Goal: Task Accomplishment & Management: Use online tool/utility

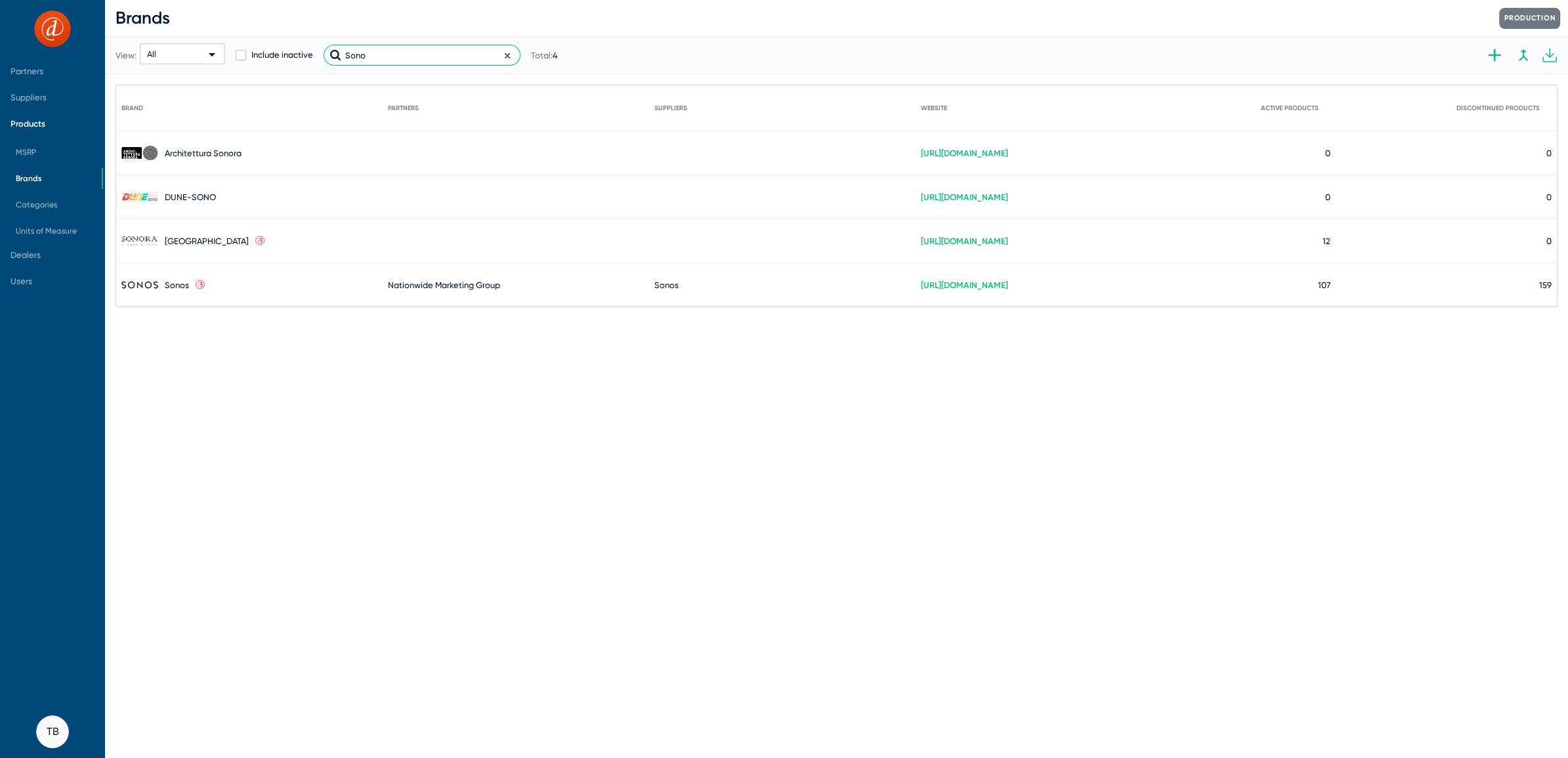
click at [400, 57] on input "Sono" at bounding box center [422, 55] width 197 height 21
drag, startPoint x: 389, startPoint y: 51, endPoint x: 111, endPoint y: 4, distance: 281.9
click at [164, 26] on div "View: All Include inactive Sono Total: 4" at bounding box center [800, 56] width 1369 height 65
type input "o"
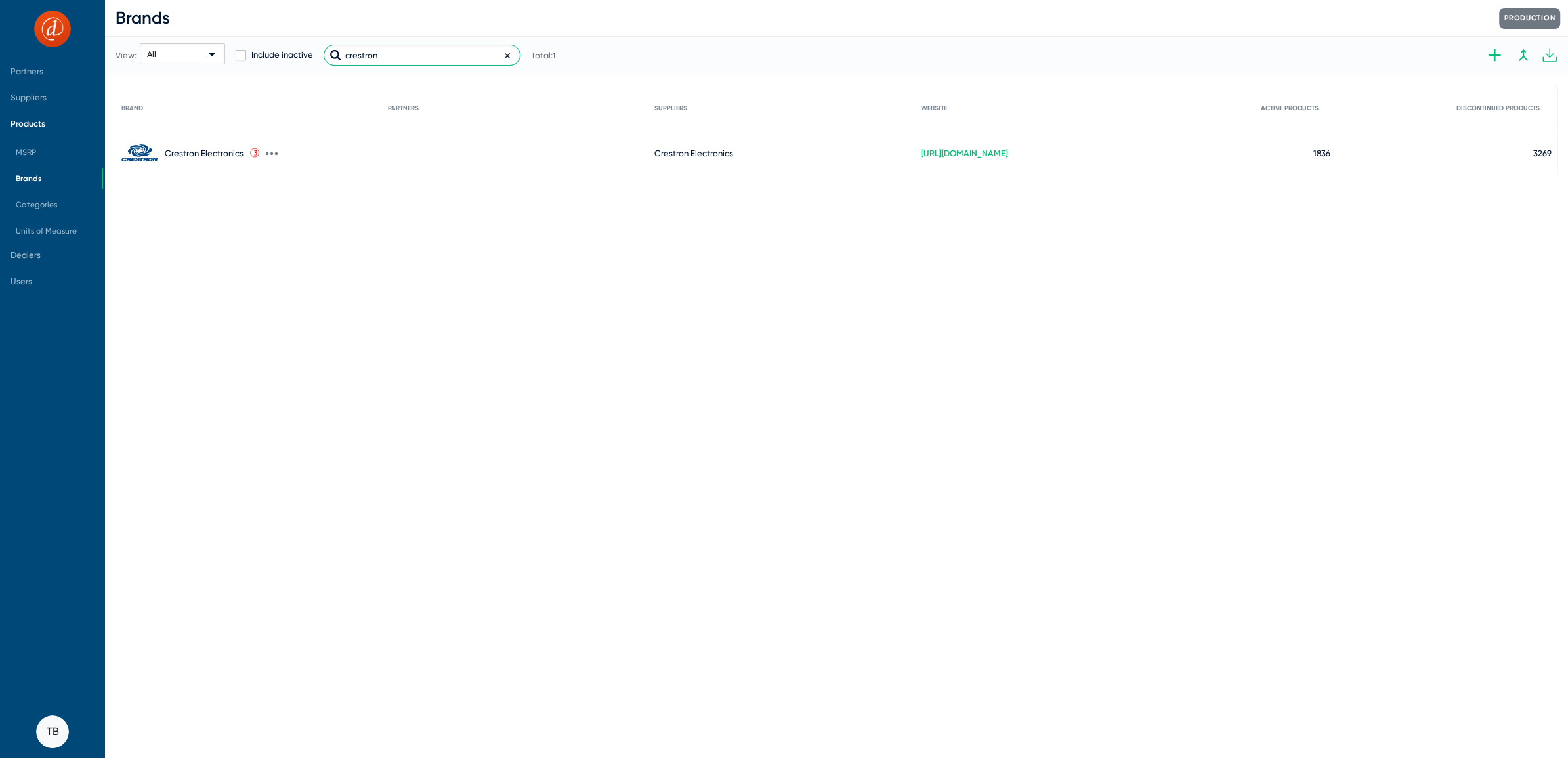
type input "crestron"
click at [202, 153] on div "Crestron Electronics" at bounding box center [204, 153] width 79 height 10
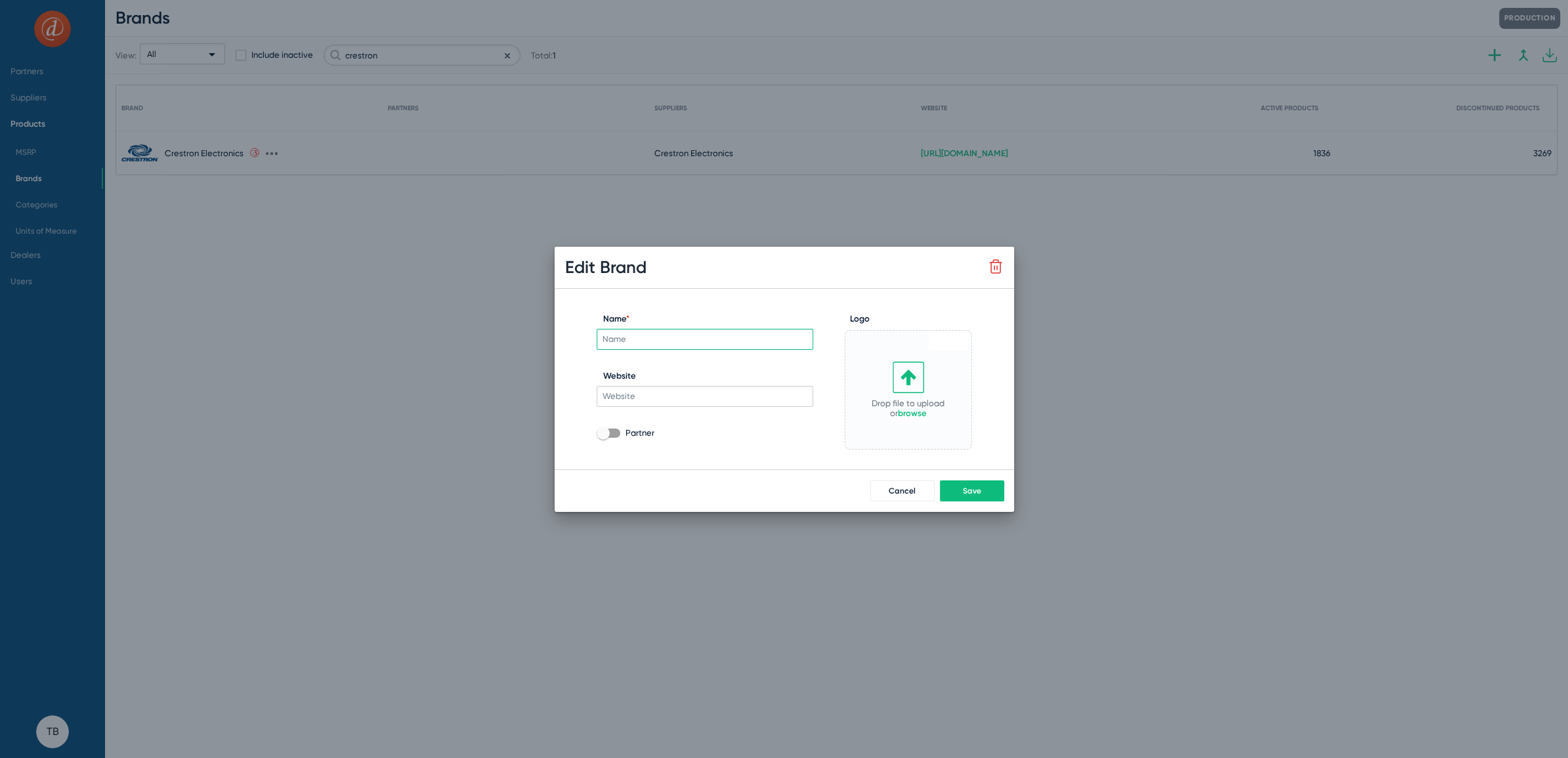
type input "Crestron Electronics"
type input "[URL][DOMAIN_NAME]"
checkbox input "true"
click at [888, 497] on button "Cancel" at bounding box center [902, 491] width 65 height 21
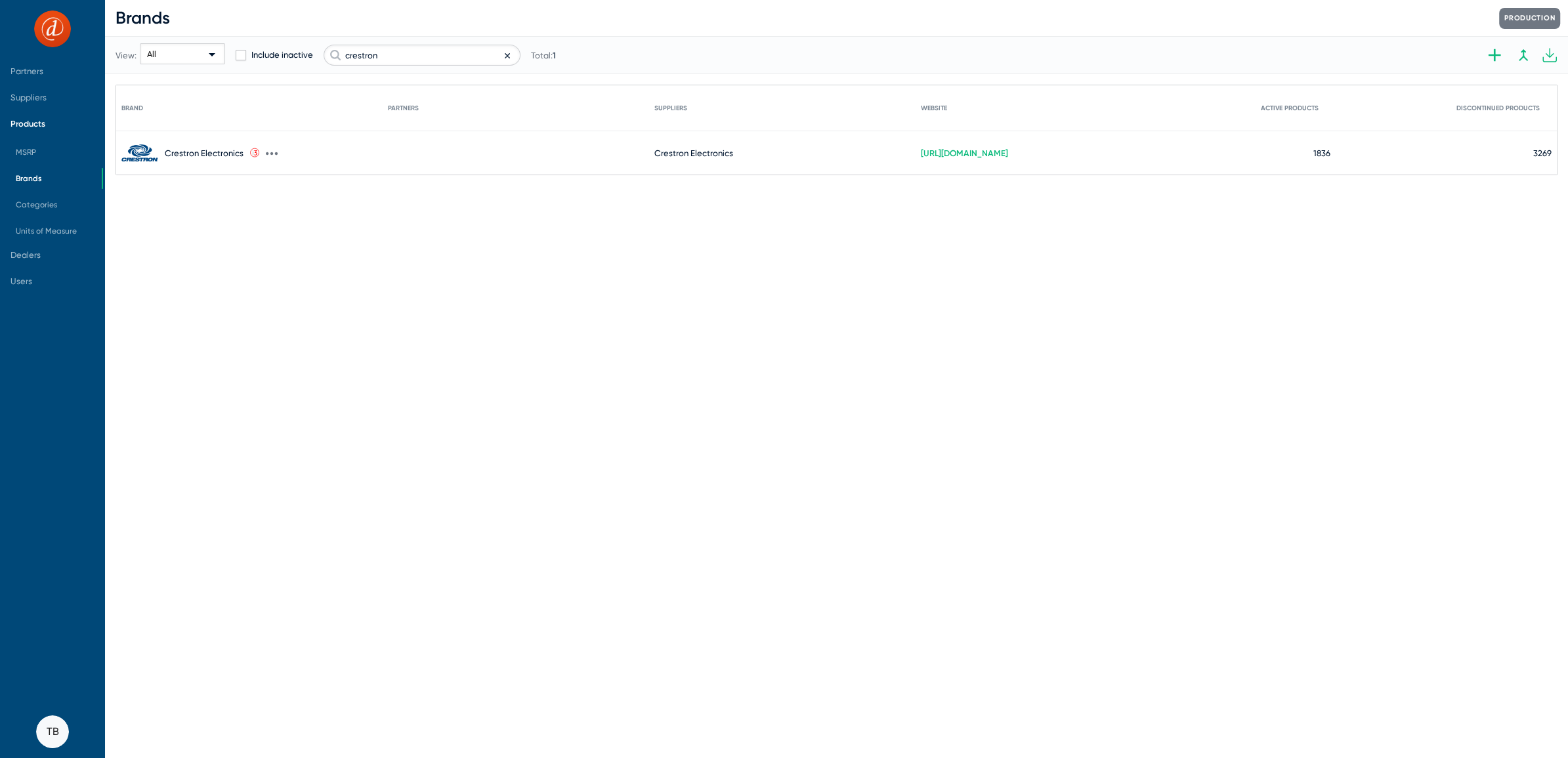
click at [275, 154] on icon at bounding box center [271, 154] width 12 height 12
click at [305, 164] on button "Edit" at bounding box center [338, 161] width 144 height 26
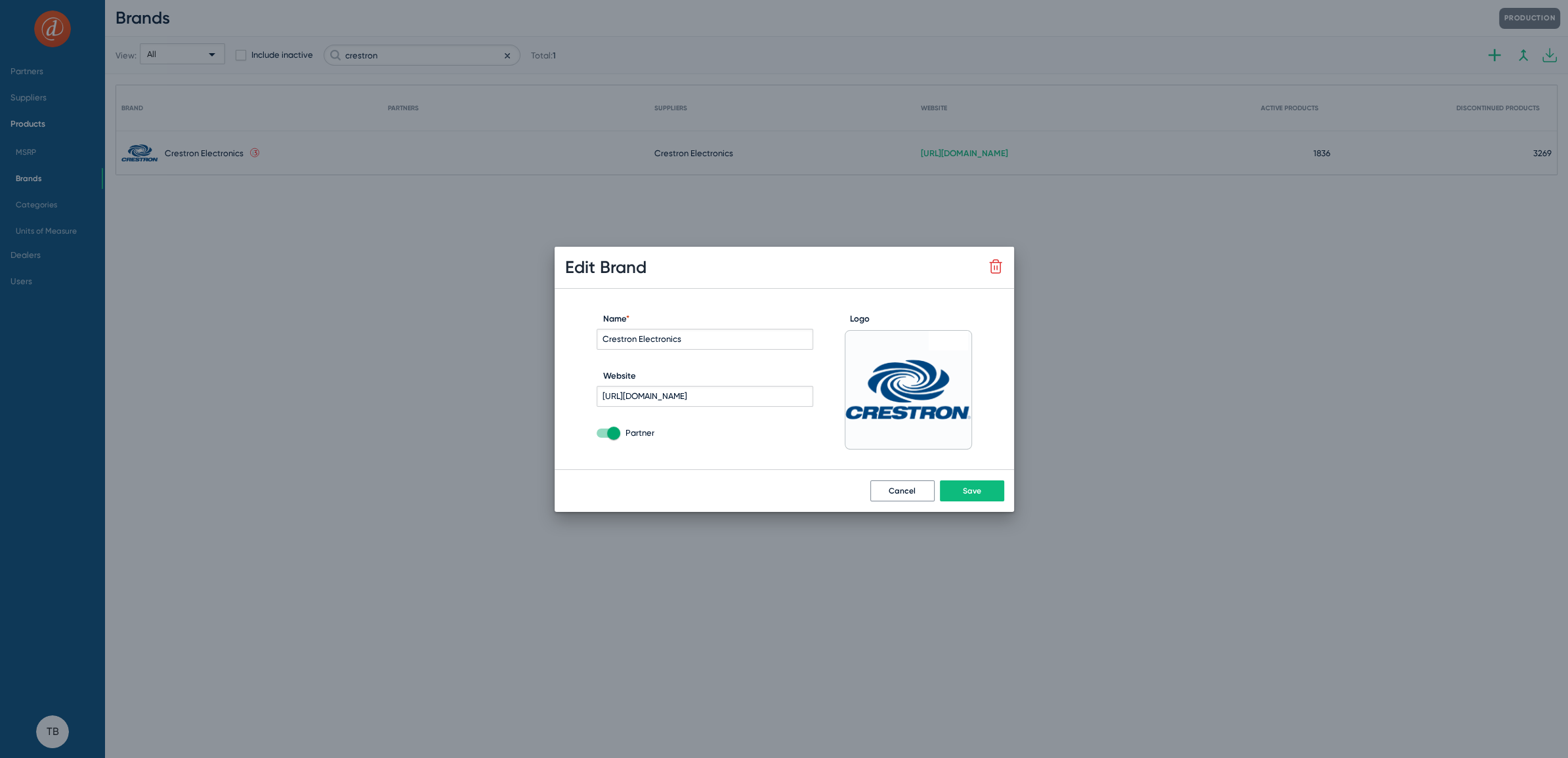
click at [906, 482] on button "Cancel" at bounding box center [902, 491] width 65 height 21
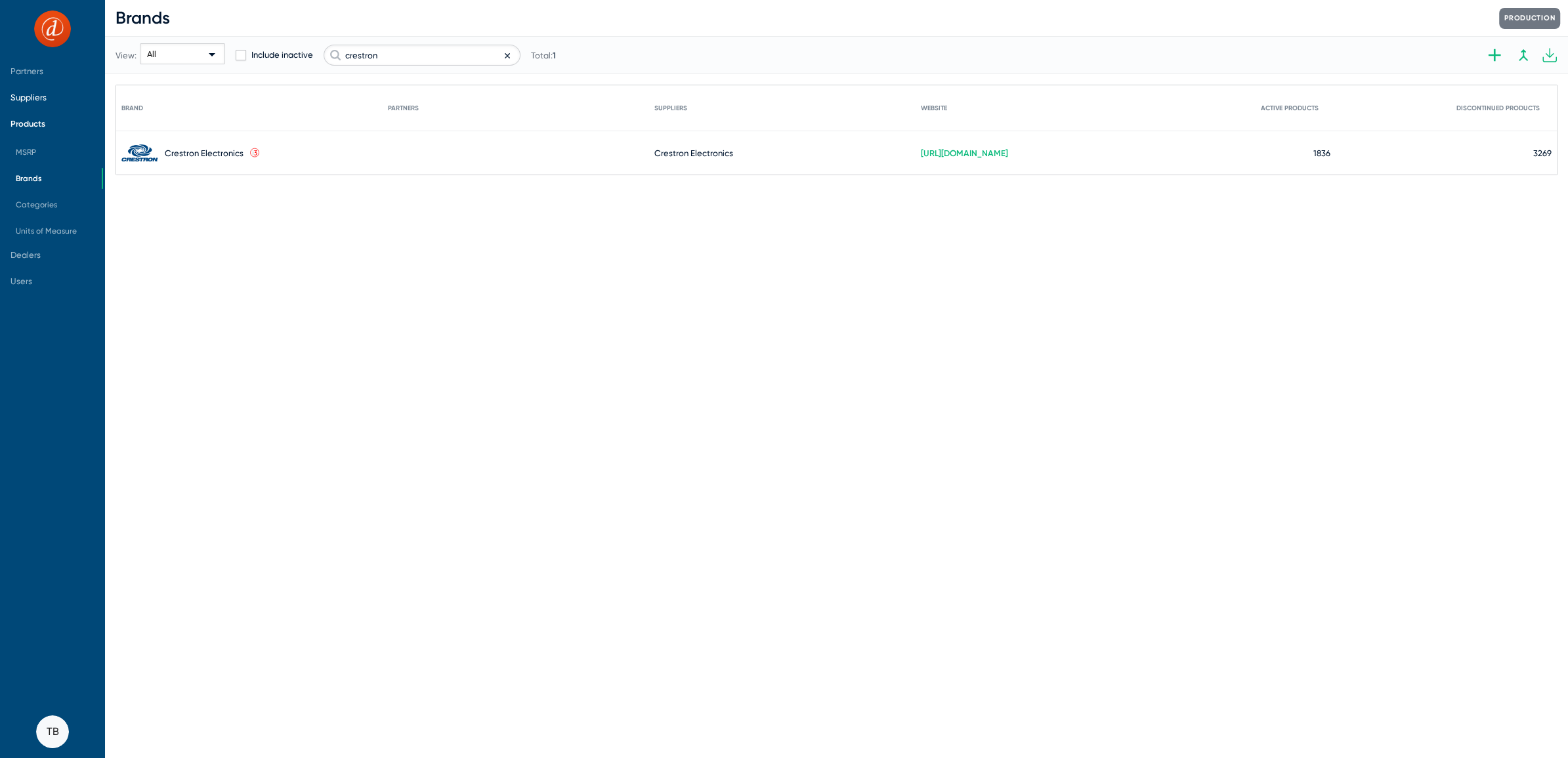
click at [26, 97] on span "Suppliers" at bounding box center [28, 97] width 36 height 10
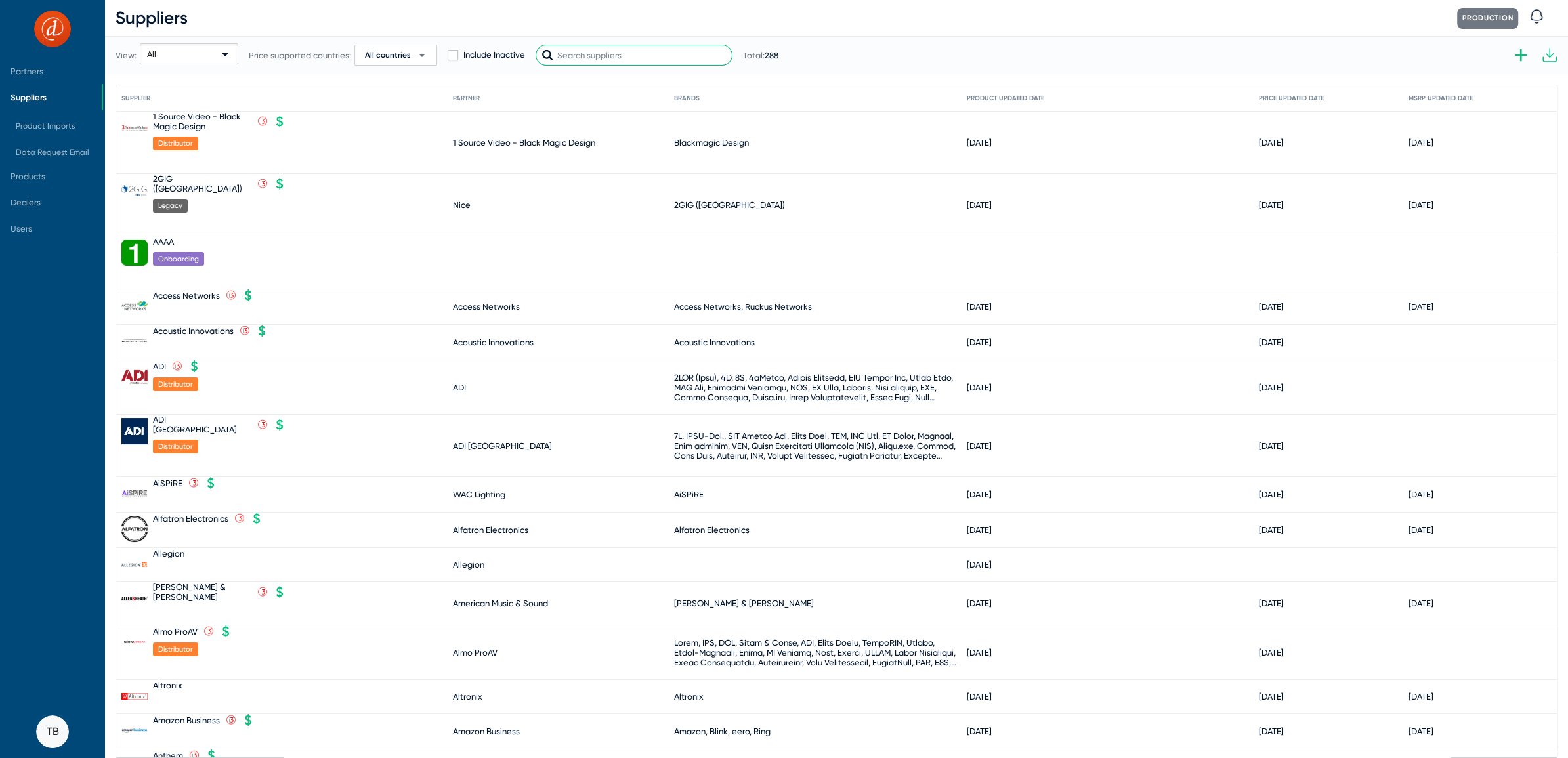
click at [582, 58] on input "text" at bounding box center [634, 55] width 197 height 21
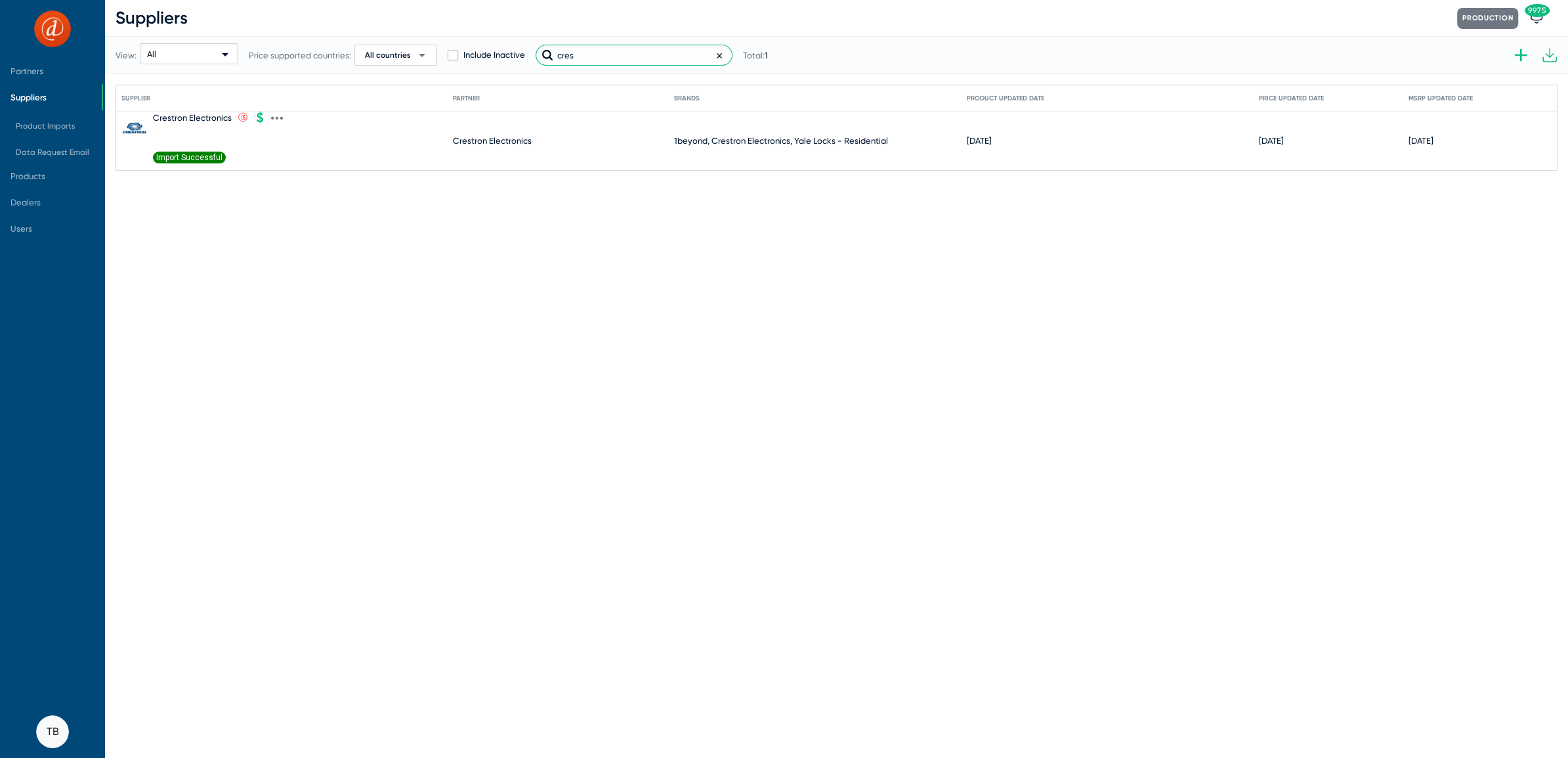
type input "cres"
click at [274, 119] on icon at bounding box center [277, 118] width 12 height 12
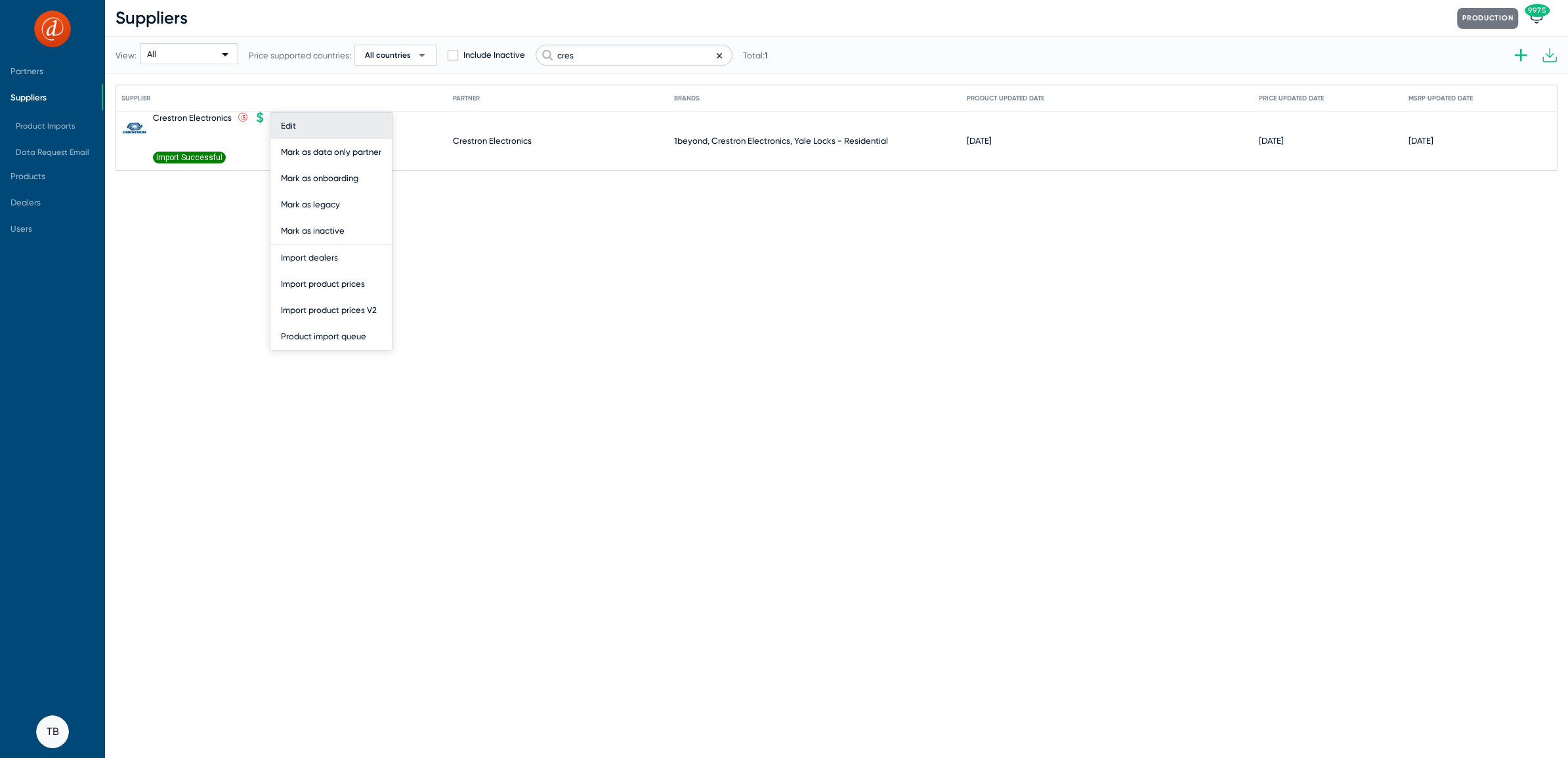
click at [292, 130] on button "Edit" at bounding box center [330, 126] width 121 height 26
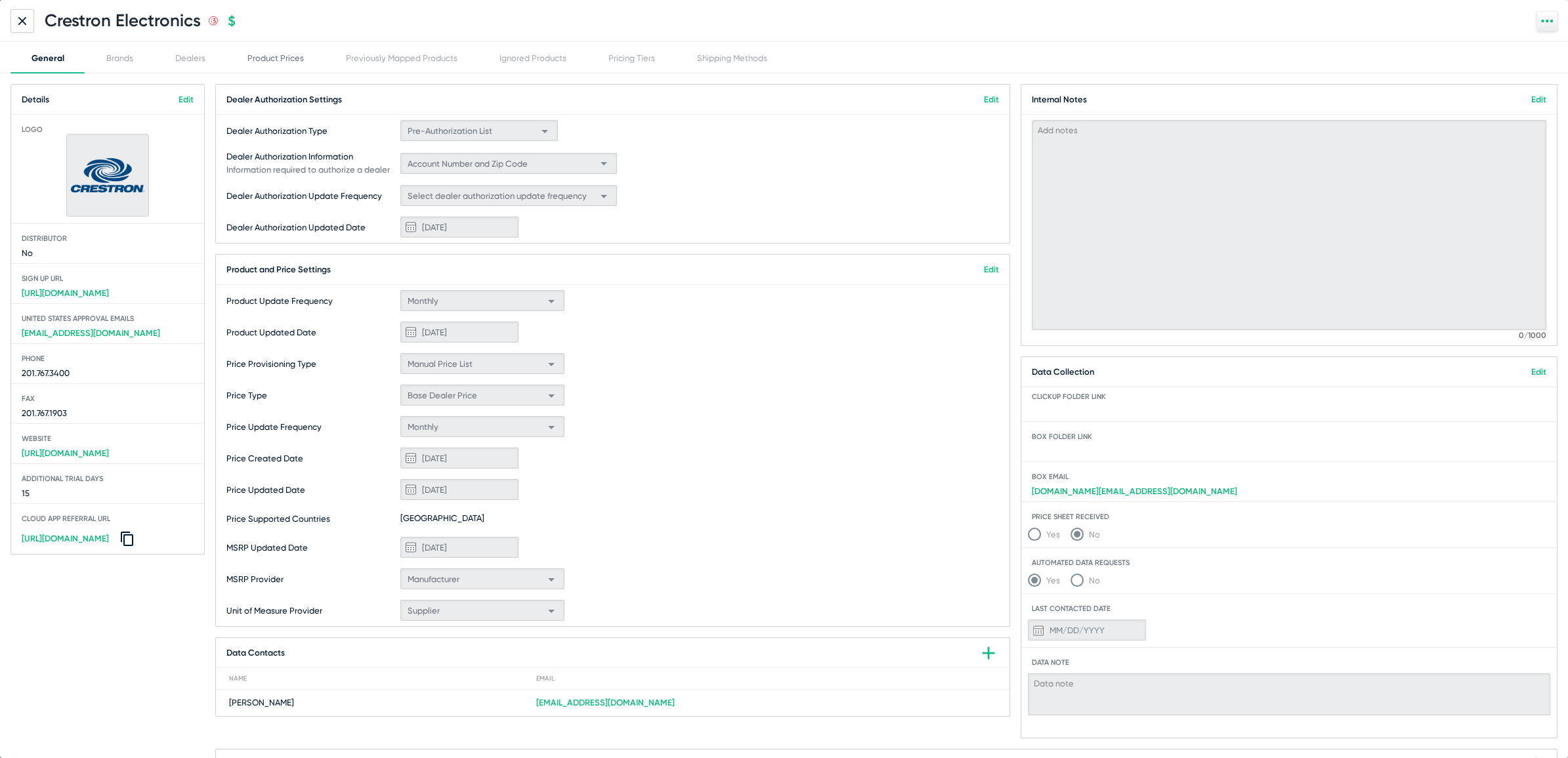
click at [314, 47] on div "Product Prices" at bounding box center [276, 57] width 98 height 31
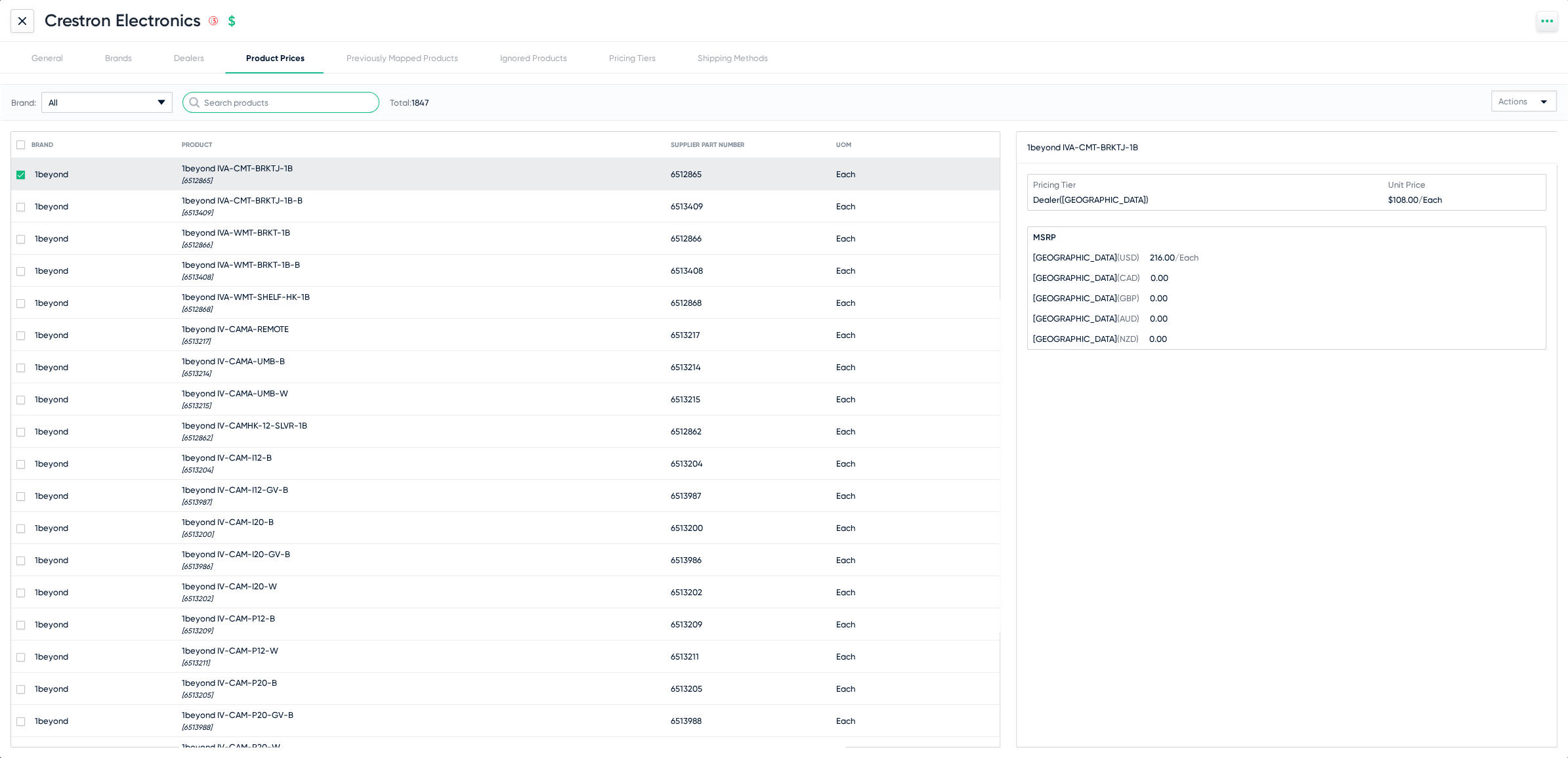
click at [230, 106] on input "text" at bounding box center [280, 102] width 197 height 21
paste input "HD-MD2X1-8K"
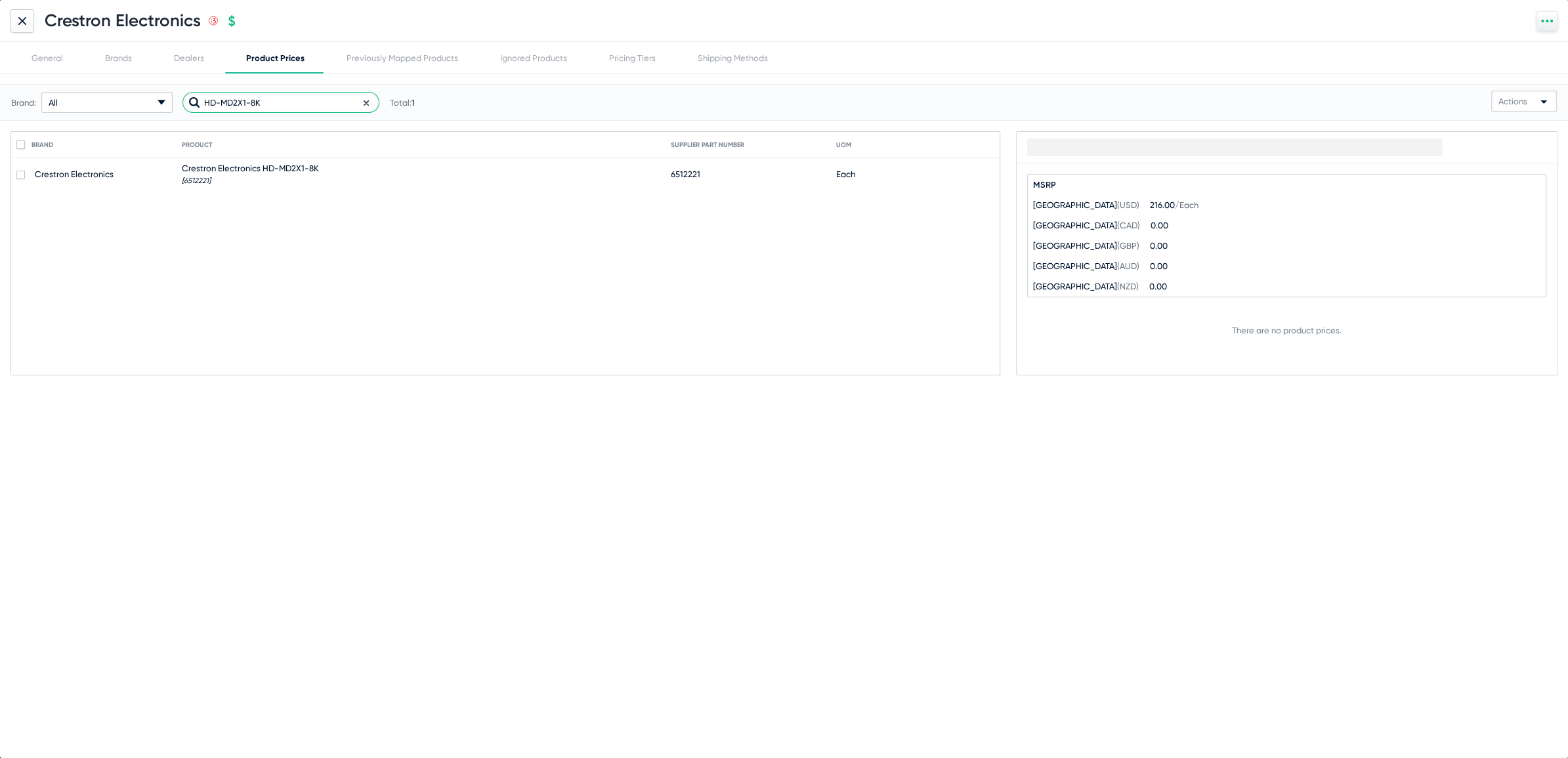
type input "HD-MD2X1-8K"
click at [214, 193] on mat-table "Brand Product Supplier Part number UOM Crestron Electronics Crestron Electronic…" at bounding box center [505, 254] width 989 height 242
click at [212, 169] on span "Crestron Electronics HD-MD2X1-8K" at bounding box center [250, 168] width 137 height 10
checkbox input "true"
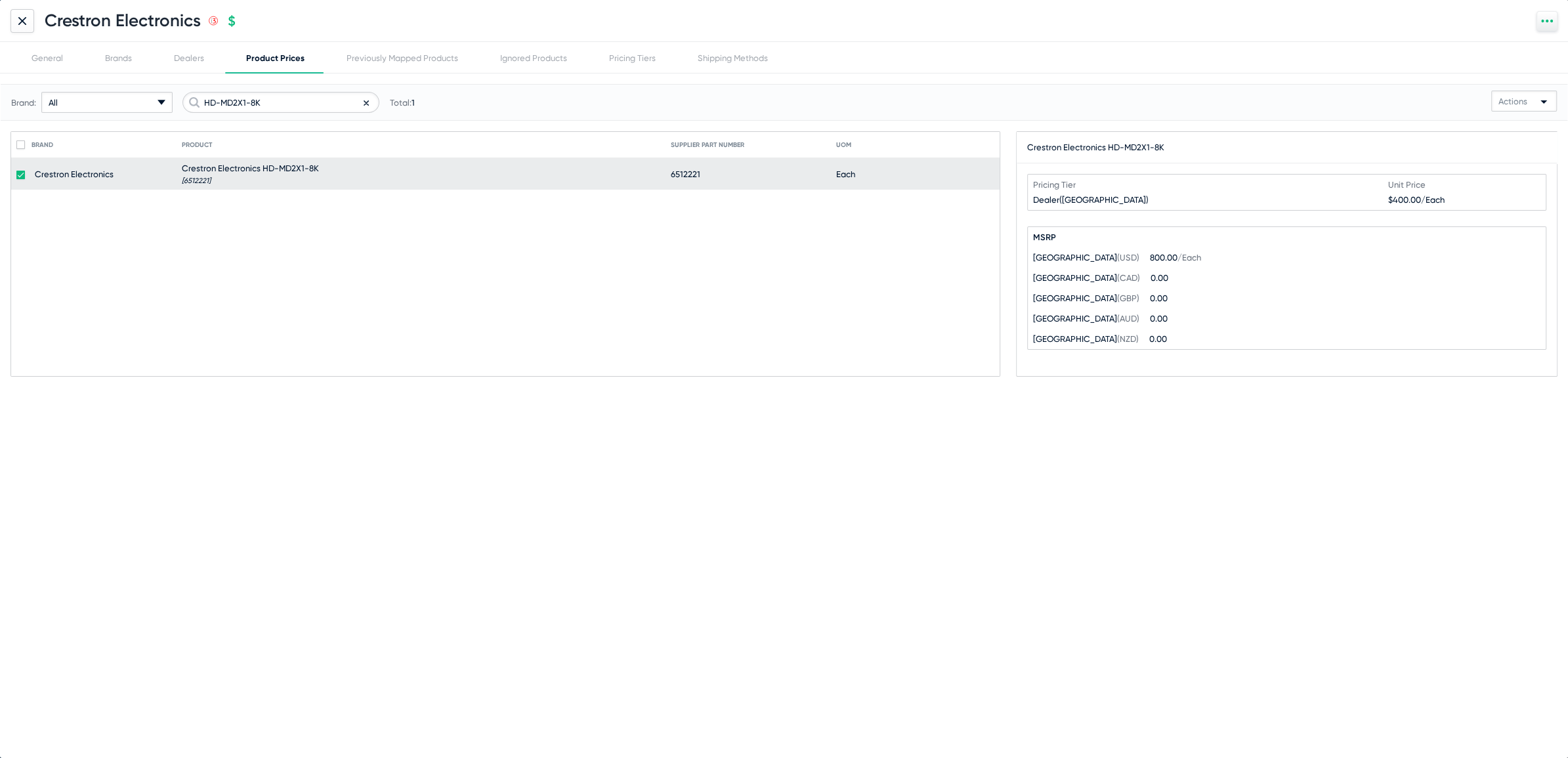
click at [21, 19] on icon at bounding box center [22, 20] width 8 height 8
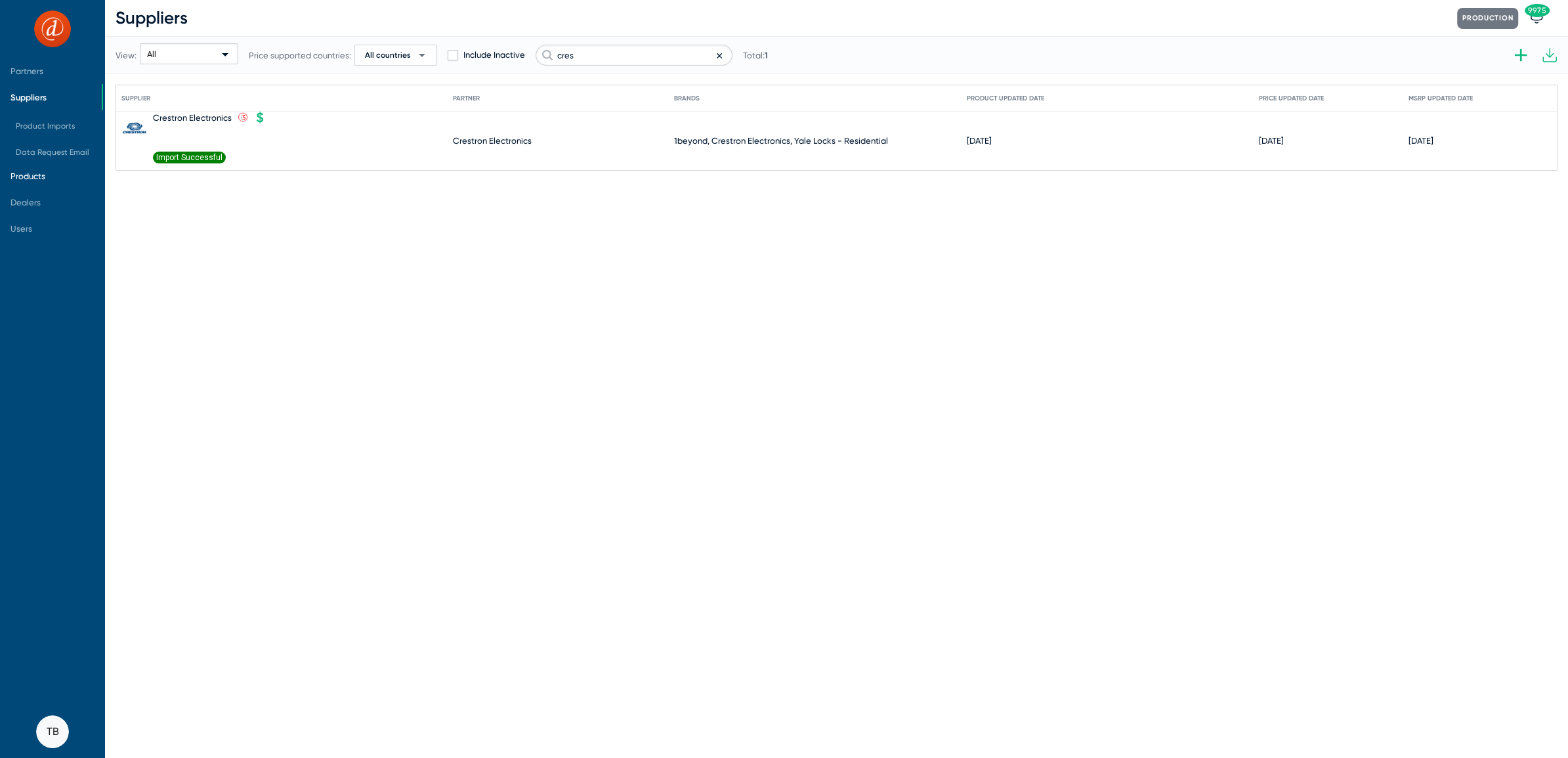
click at [36, 180] on span "Products" at bounding box center [51, 176] width 102 height 26
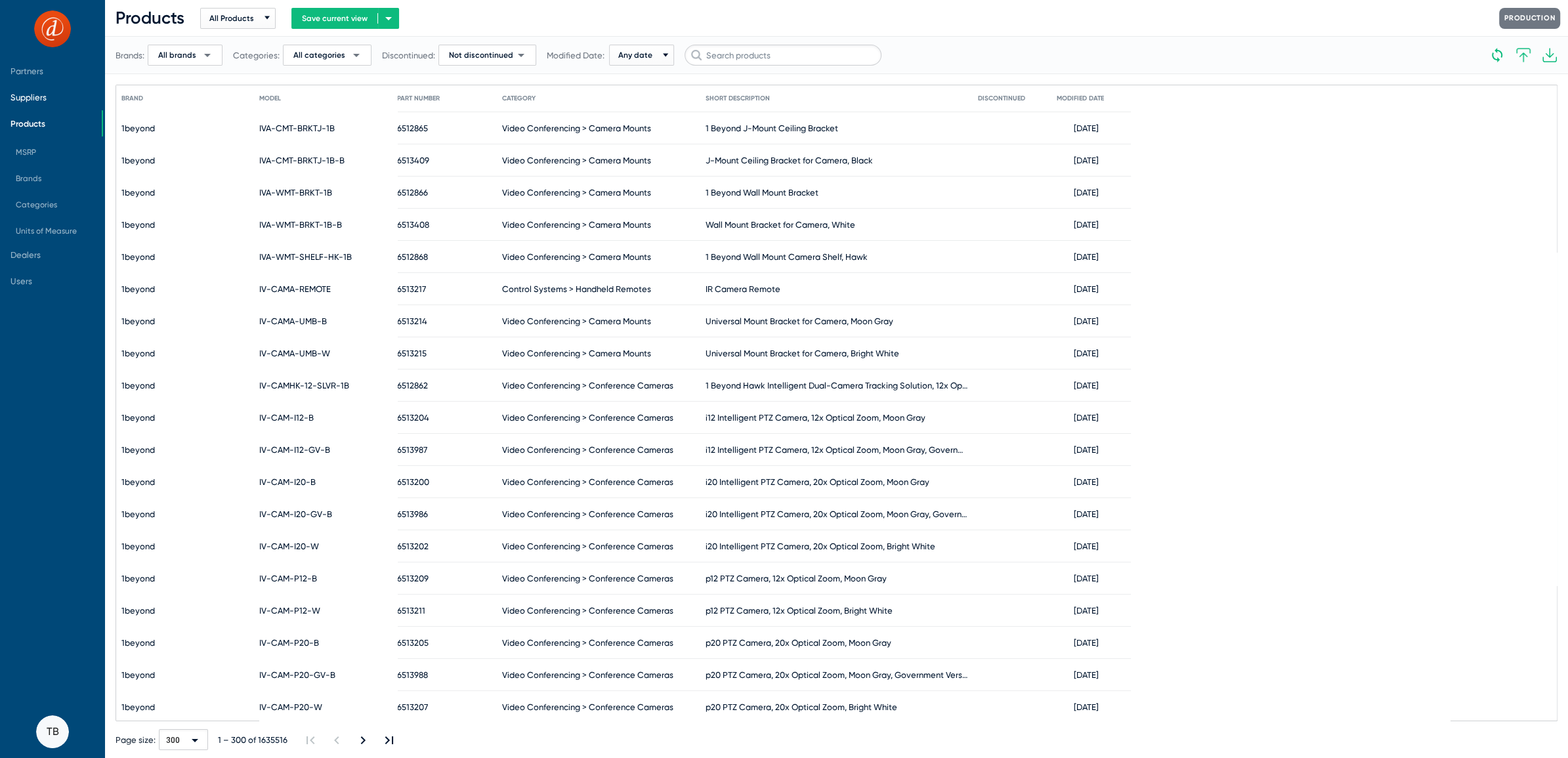
click at [24, 104] on span "Suppliers" at bounding box center [51, 97] width 102 height 26
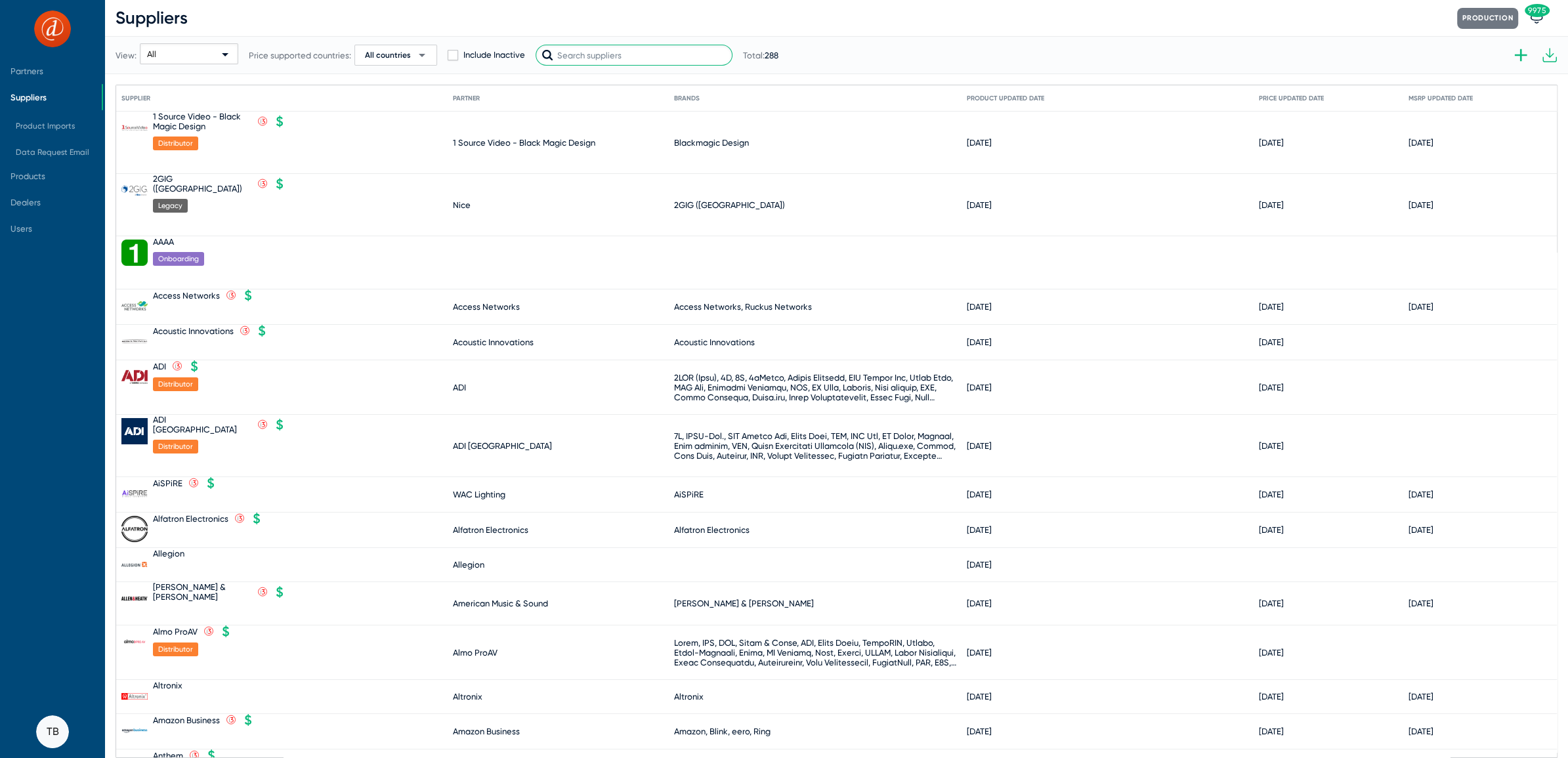
click at [629, 56] on input "text" at bounding box center [634, 55] width 197 height 21
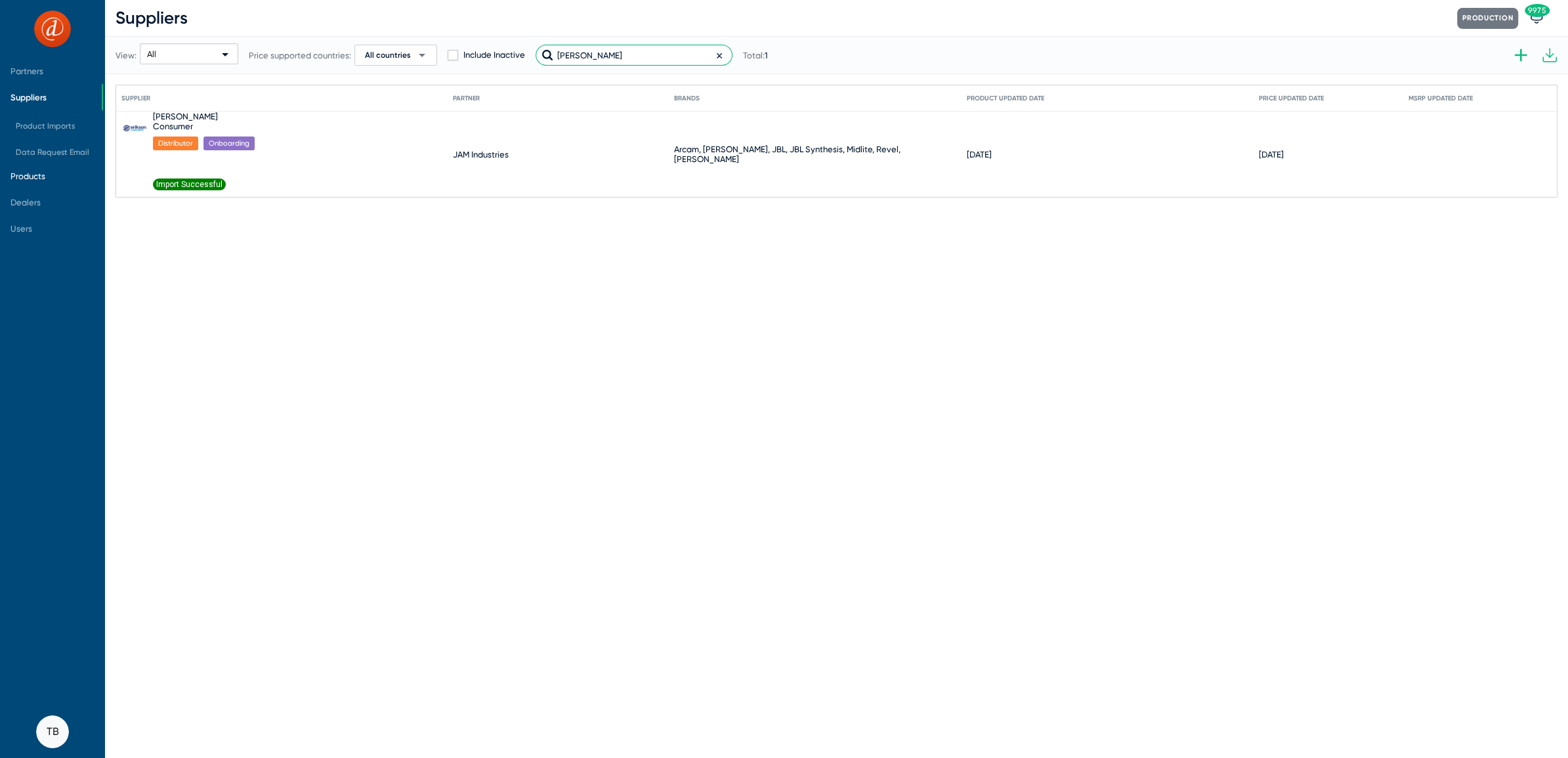
type input "[PERSON_NAME]"
click at [33, 180] on span "Products" at bounding box center [28, 176] width 35 height 10
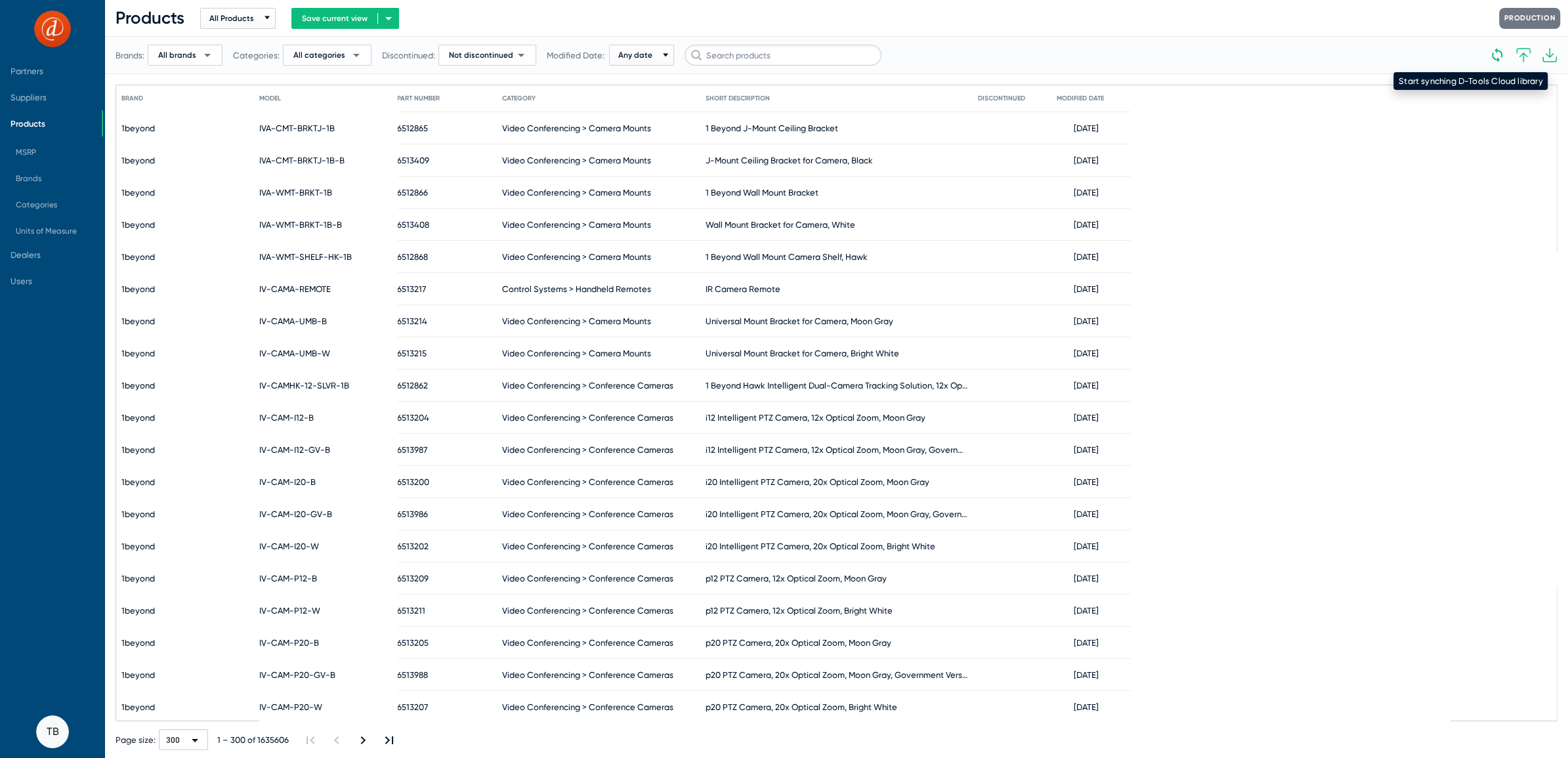
click at [1496, 62] on icon at bounding box center [1497, 55] width 16 height 16
click at [1500, 50] on body "Partners Suppliers Products MSRP Brands Categories Units of Measure Dealers Use…" at bounding box center [784, 379] width 1568 height 758
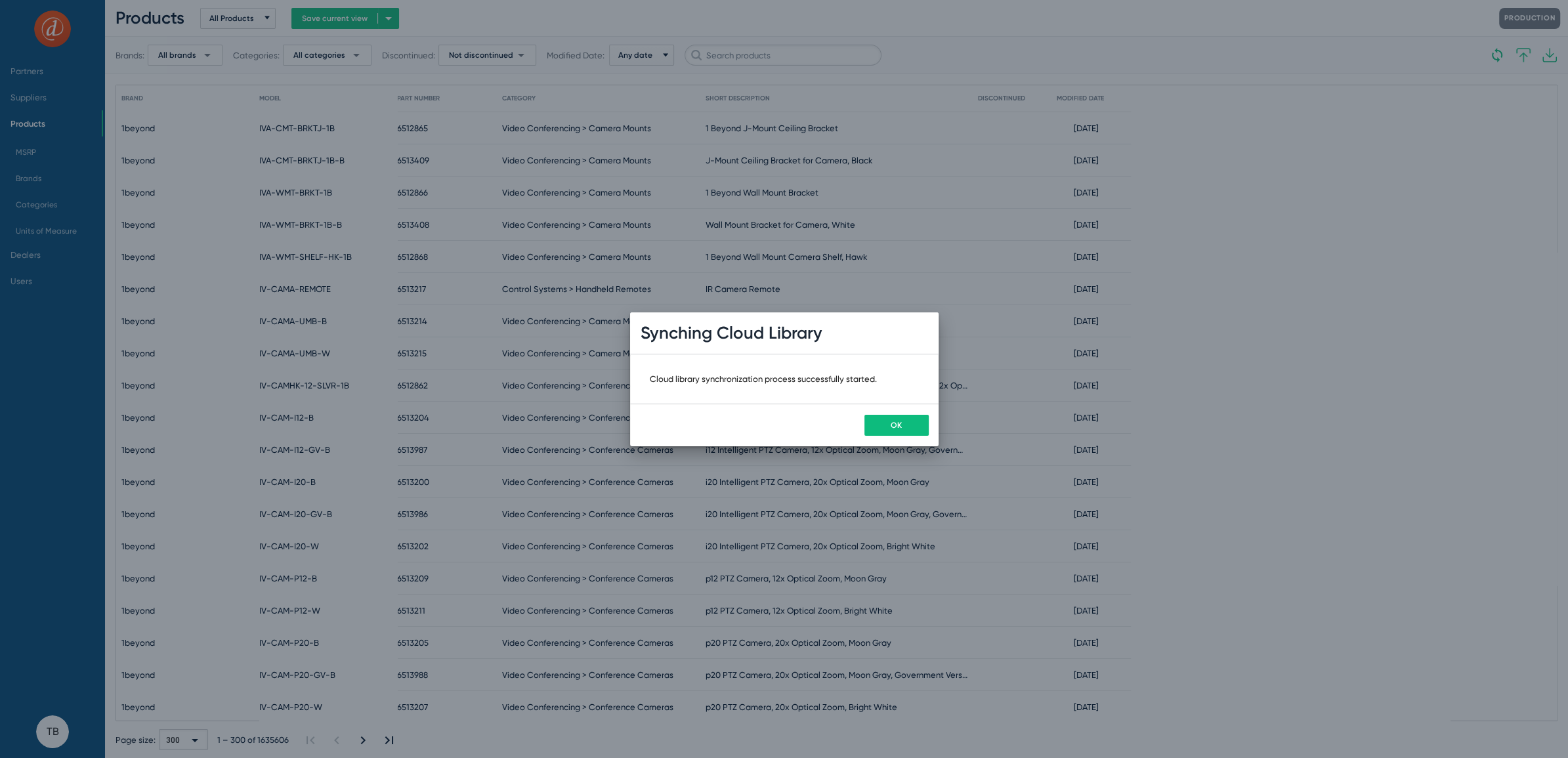
click at [878, 428] on button "OK" at bounding box center [897, 425] width 65 height 21
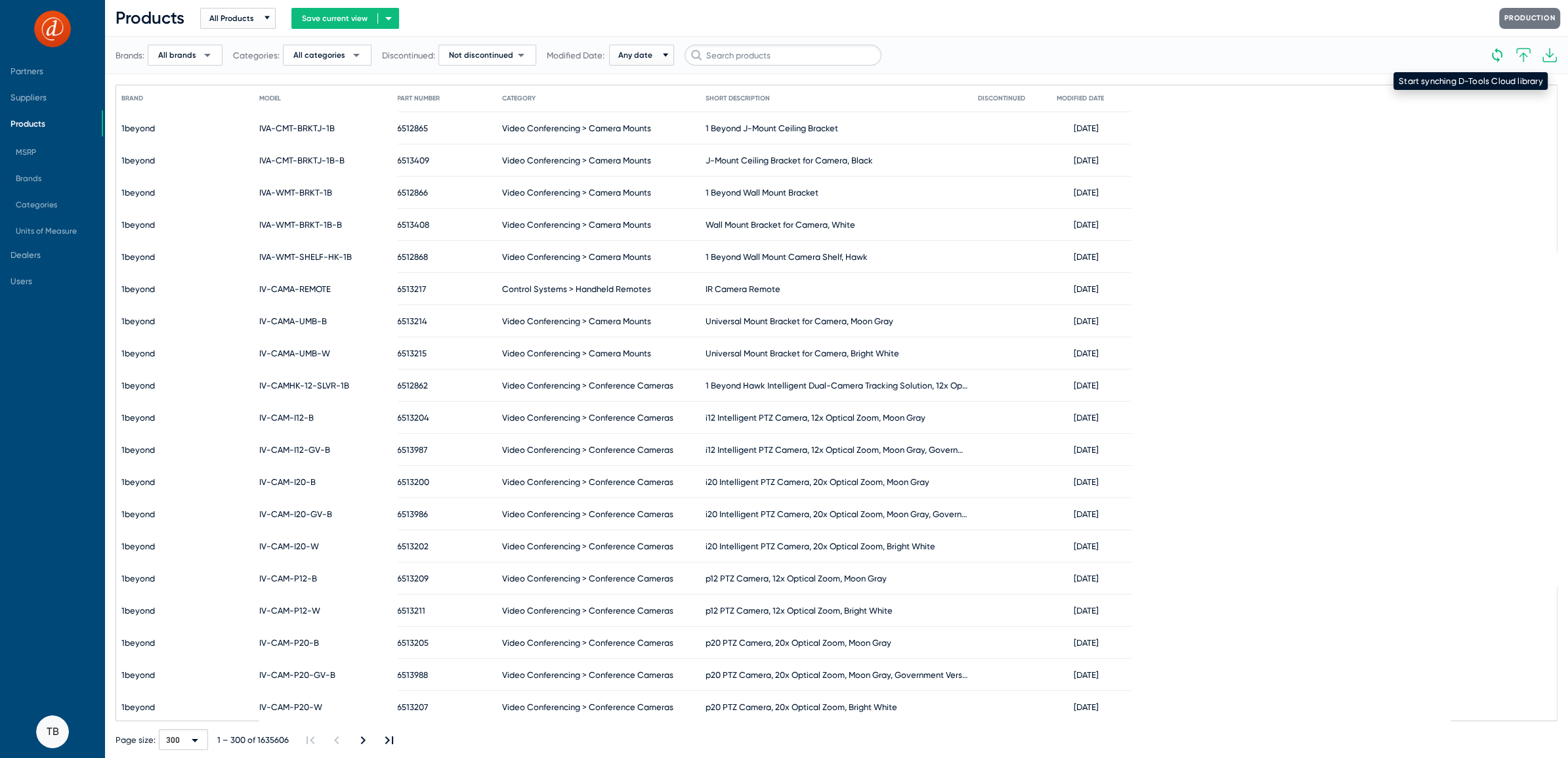
click at [1491, 51] on icon at bounding box center [1497, 55] width 16 height 16
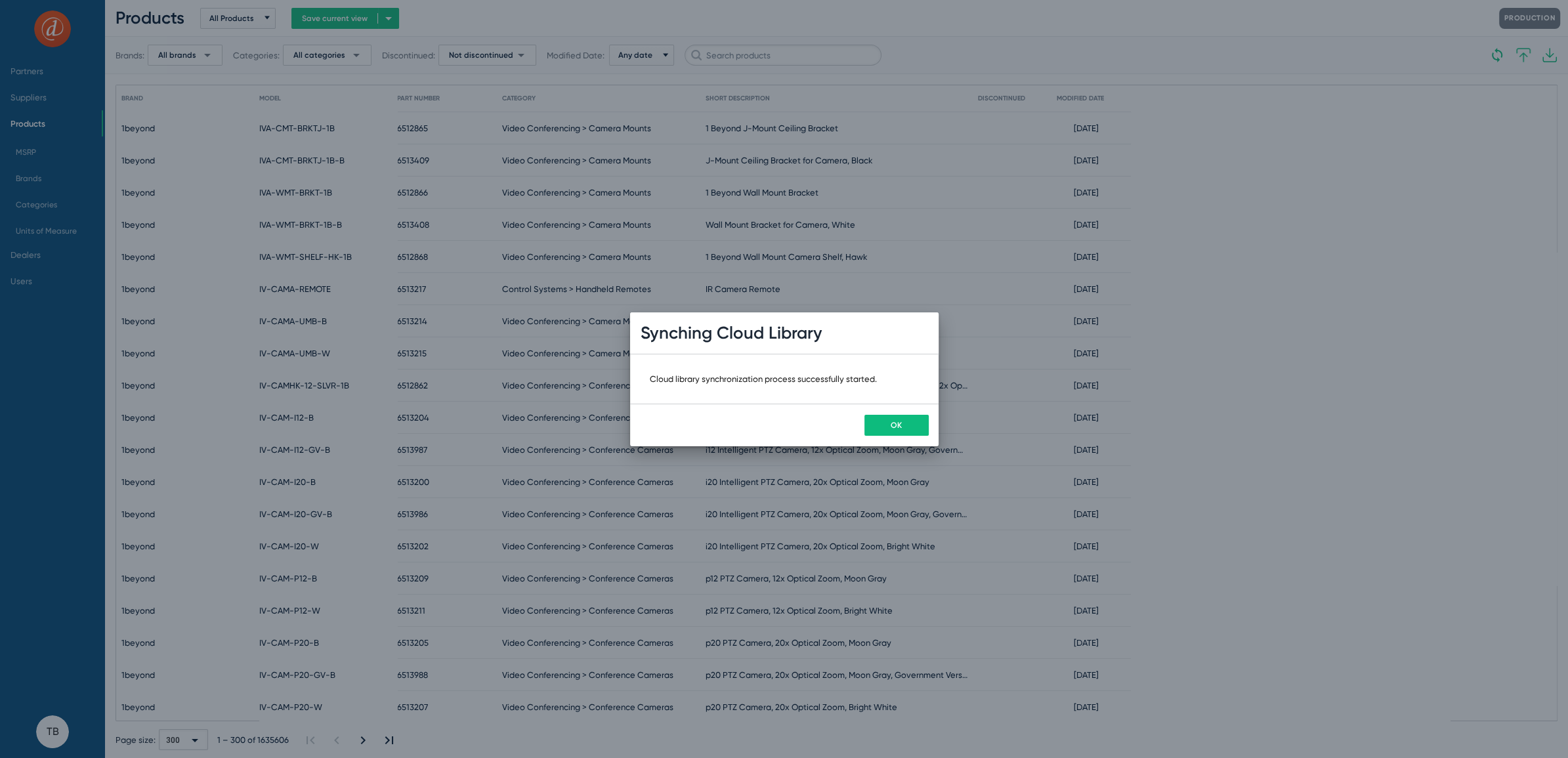
click at [886, 439] on div "OK" at bounding box center [784, 425] width 308 height 43
click at [884, 426] on button "OK" at bounding box center [897, 425] width 65 height 21
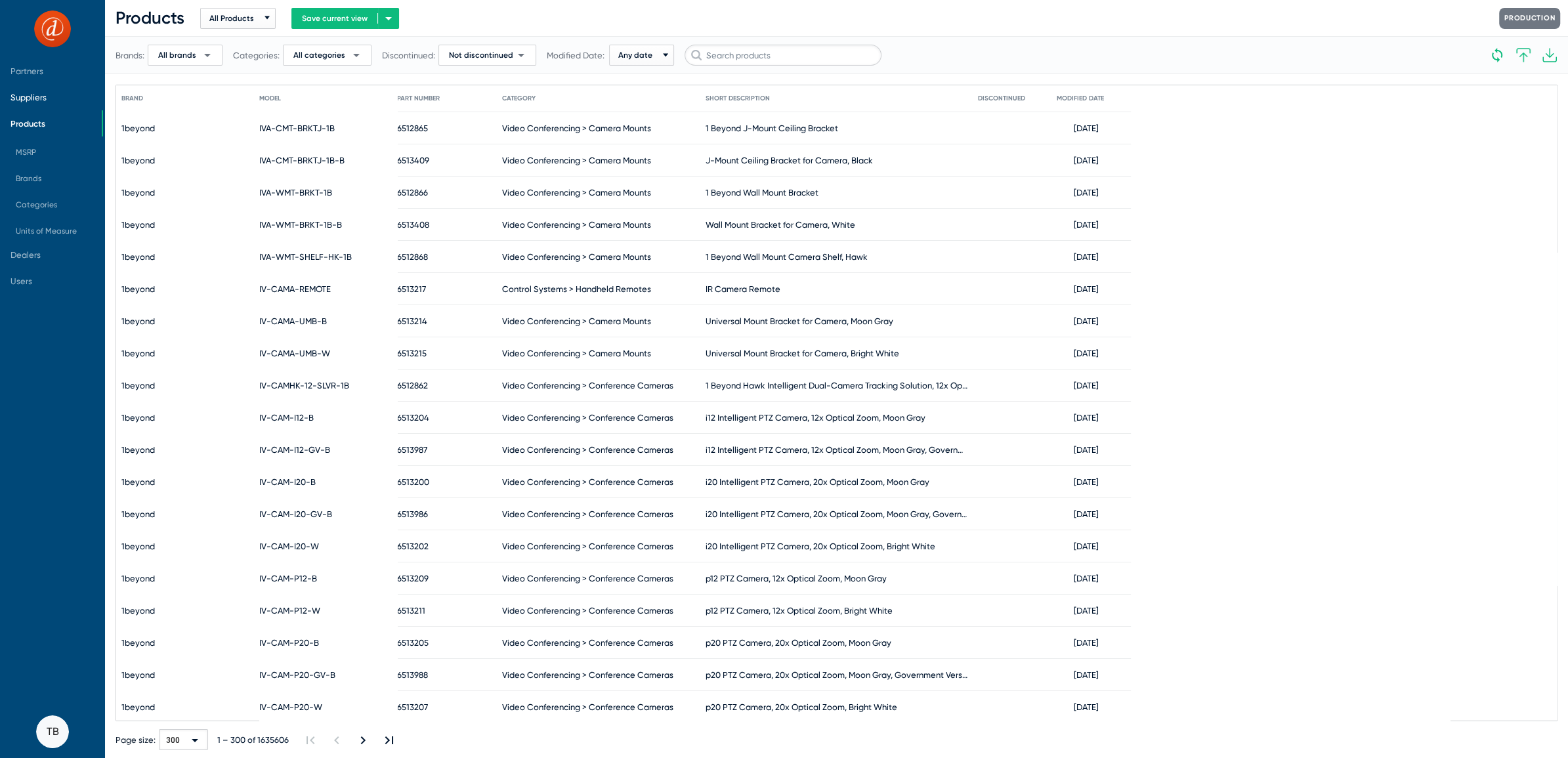
click at [24, 105] on span "Suppliers" at bounding box center [51, 97] width 102 height 26
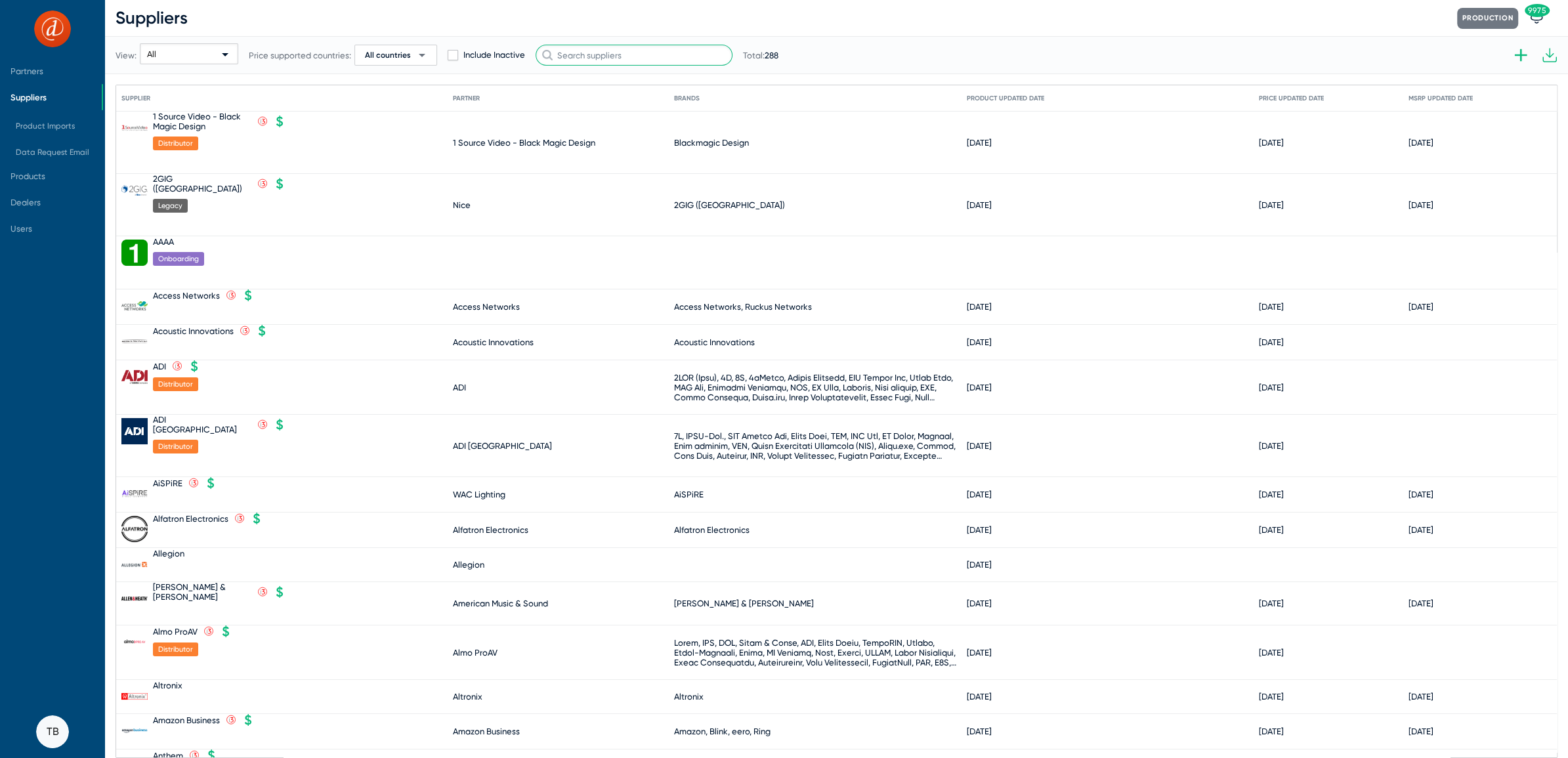
click at [575, 46] on input "text" at bounding box center [634, 55] width 197 height 21
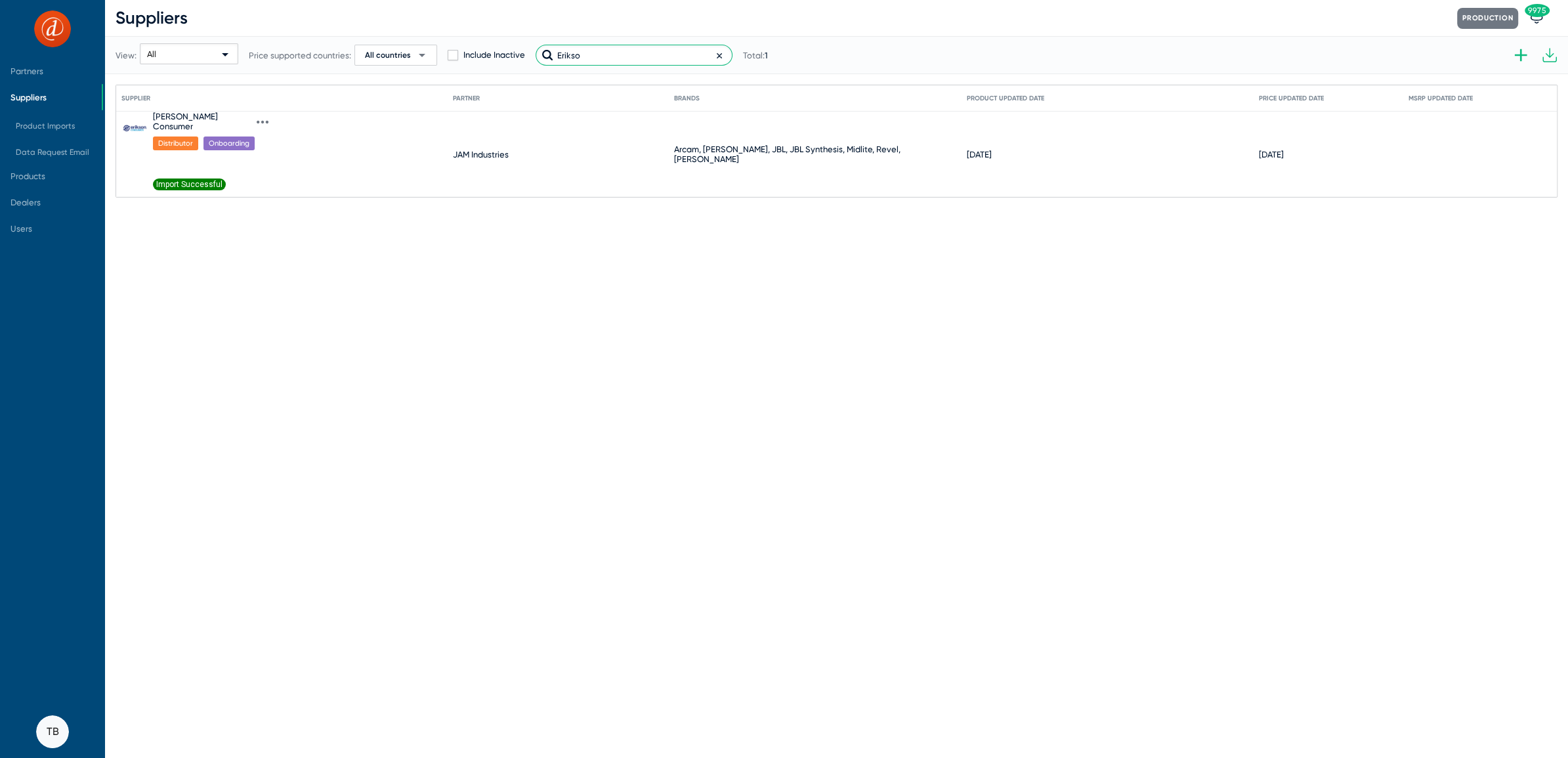
type input "Erikso"
click at [226, 114] on div "[PERSON_NAME] Consumer" at bounding box center [205, 121] width 104 height 19
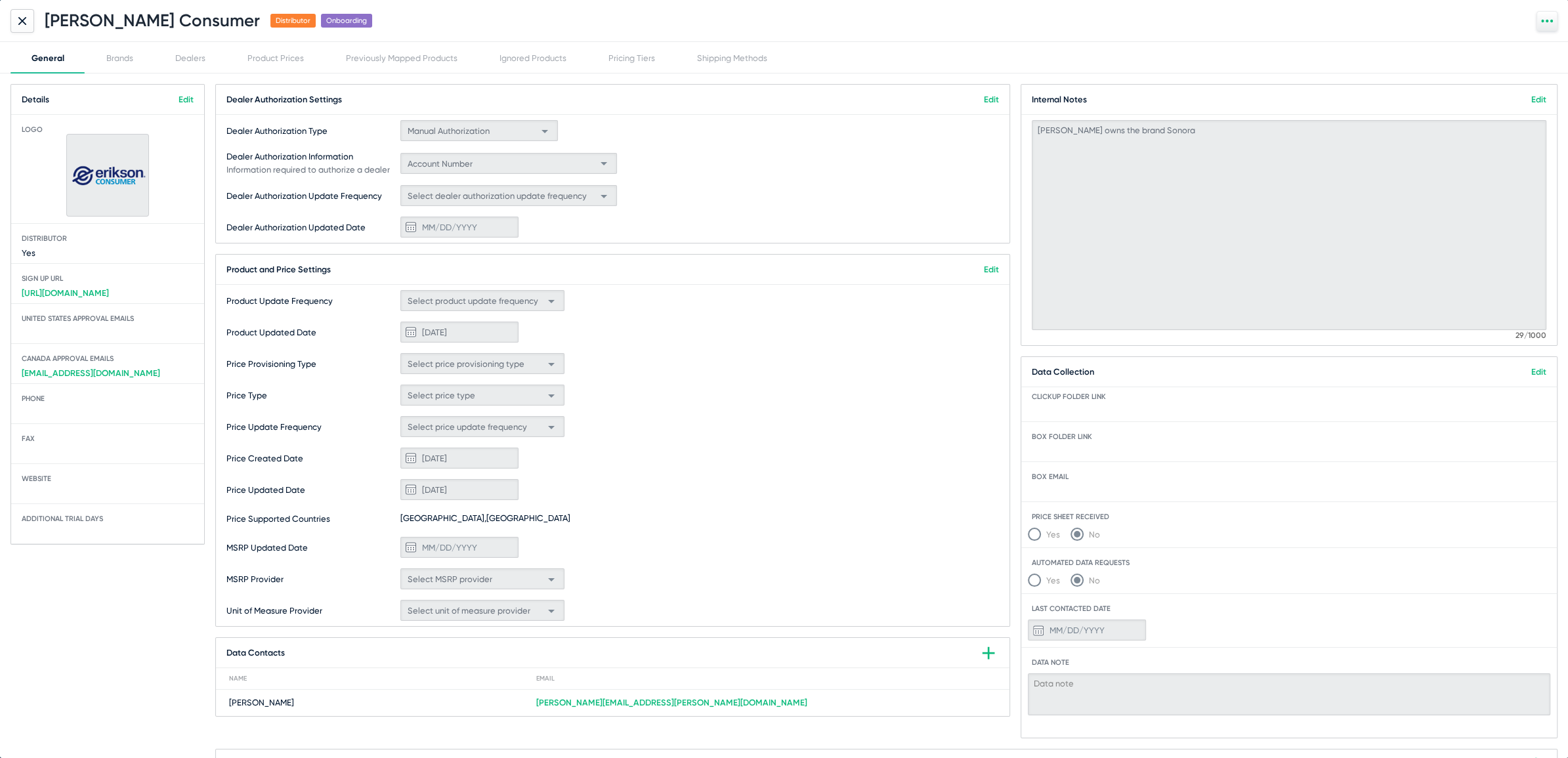
click at [20, 28] on div at bounding box center [22, 21] width 24 height 24
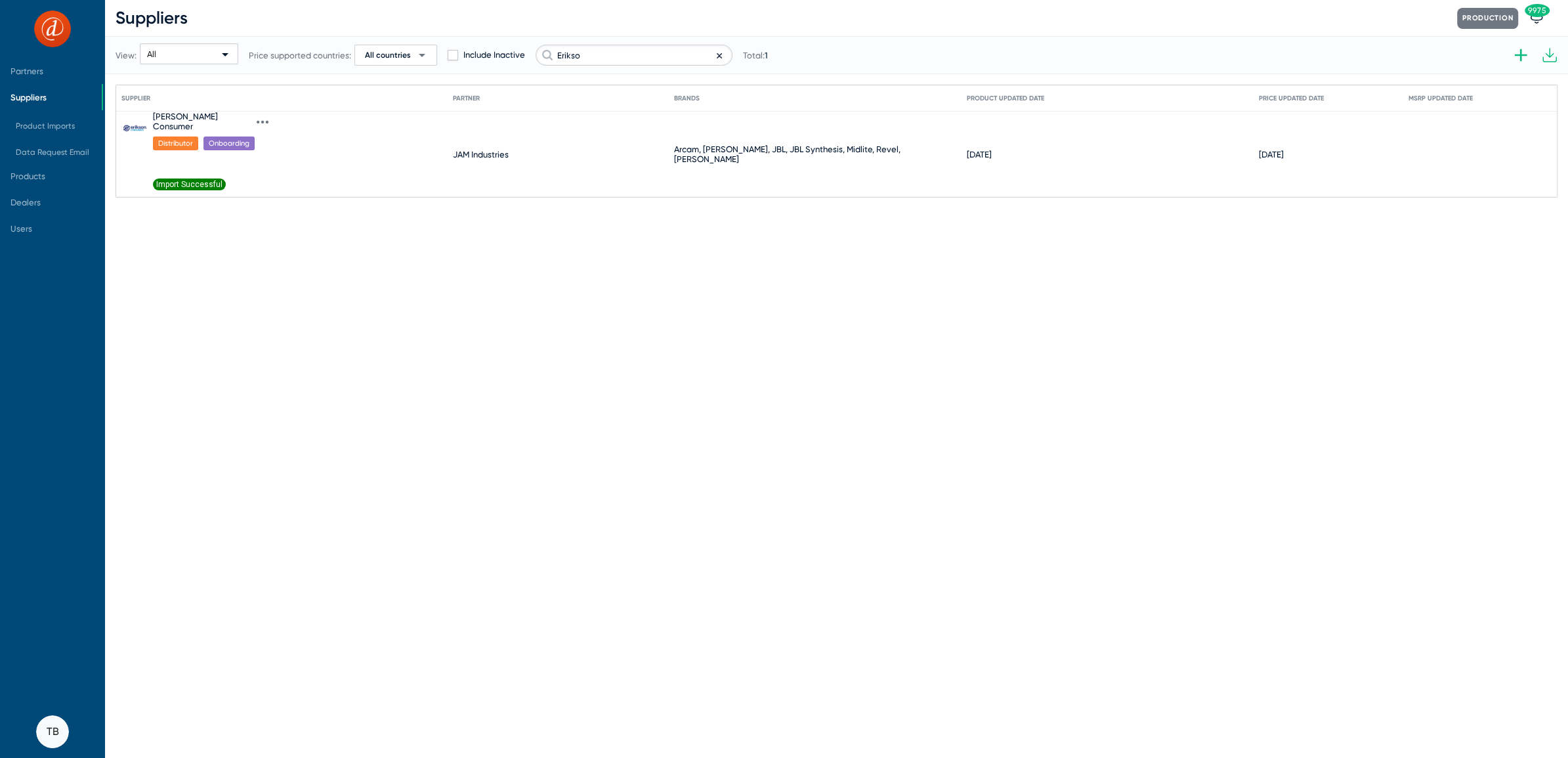
click at [256, 117] on icon at bounding box center [262, 122] width 12 height 12
click at [271, 306] on button "Import product prices V2" at bounding box center [286, 310] width 117 height 26
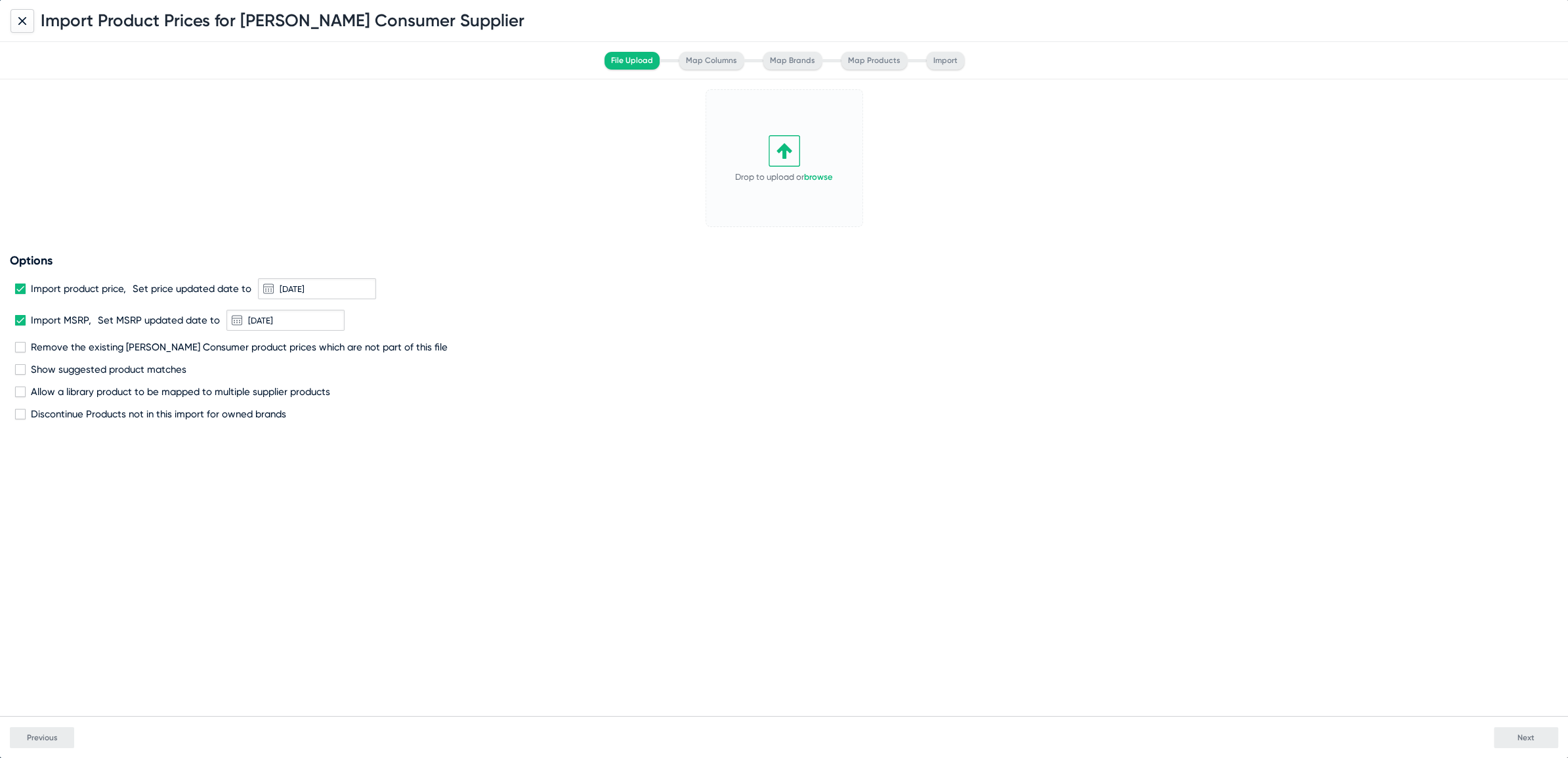
click at [20, 346] on span at bounding box center [19, 347] width 10 height 10
click at [20, 353] on input "Remove the existing [PERSON_NAME] Consumer product prices which are not part of…" at bounding box center [19, 353] width 1 height 1
checkbox input "true"
click at [821, 168] on div "Drop to upload or browse" at bounding box center [785, 158] width 135 height 126
click at [820, 172] on link "browse" at bounding box center [818, 177] width 29 height 10
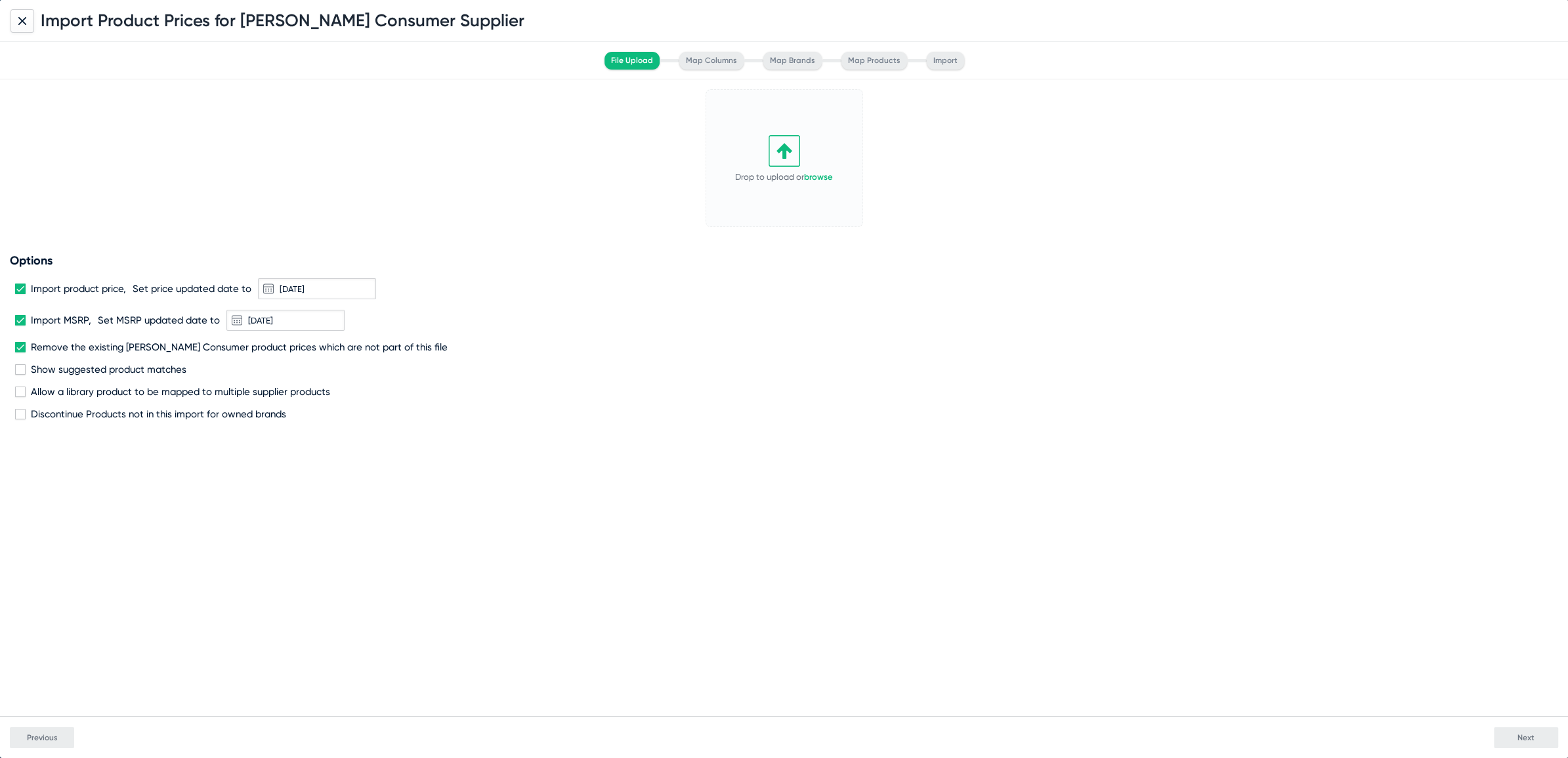
click at [16, 17] on div at bounding box center [22, 21] width 24 height 24
